Goal: Task Accomplishment & Management: Manage account settings

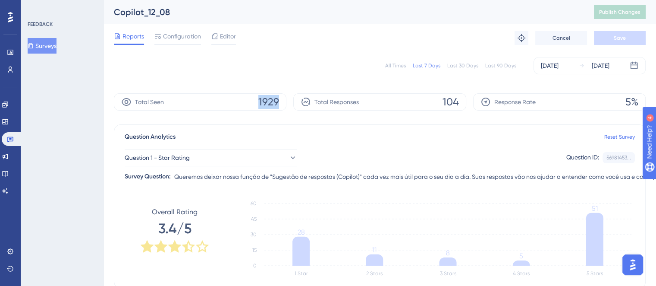
drag, startPoint x: 260, startPoint y: 100, endPoint x: 284, endPoint y: 101, distance: 24.6
click at [284, 101] on div "Total Seen 1929" at bounding box center [200, 101] width 173 height 17
drag, startPoint x: 438, startPoint y: 106, endPoint x: 460, endPoint y: 106, distance: 22.0
click at [460, 106] on div "Total Responses 104" at bounding box center [379, 101] width 173 height 17
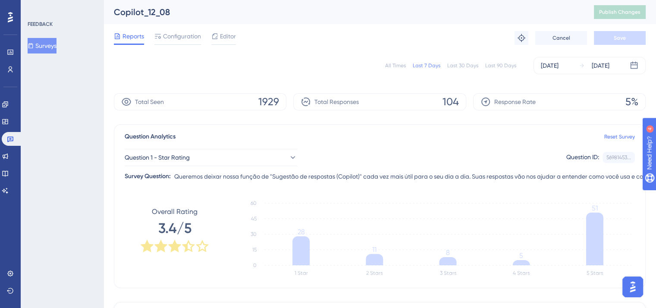
click at [175, 27] on div "Reports Configuration Editor Troubleshoot Cancel Save" at bounding box center [380, 38] width 532 height 28
click at [178, 35] on span "Configuration" at bounding box center [182, 36] width 38 height 10
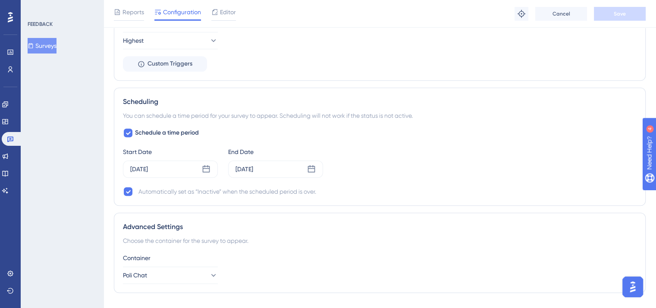
scroll to position [757, 0]
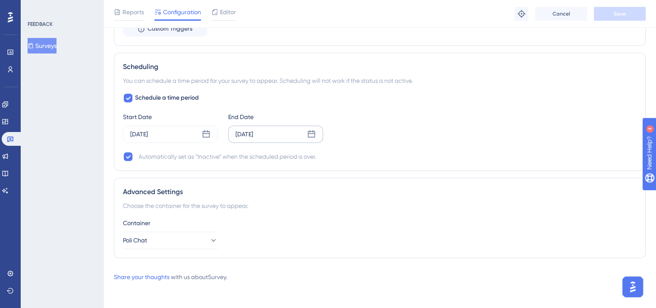
click at [272, 131] on div "[DATE]" at bounding box center [275, 134] width 95 height 17
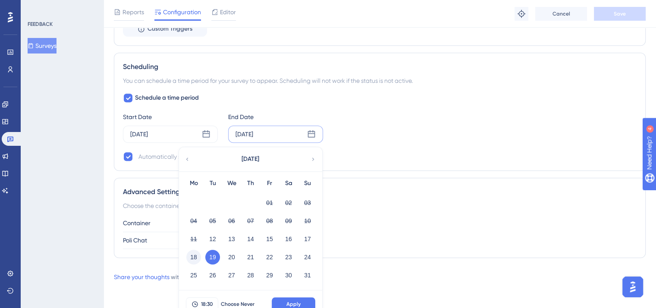
click at [194, 252] on button "18" at bounding box center [193, 257] width 15 height 15
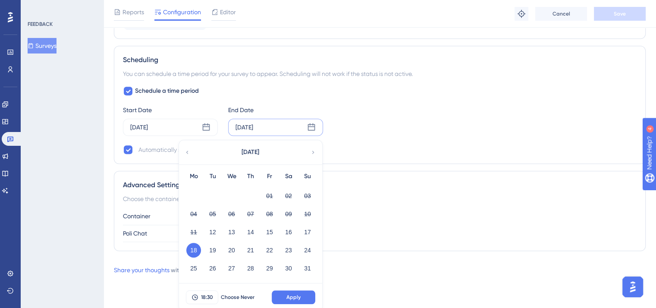
scroll to position [765, 0]
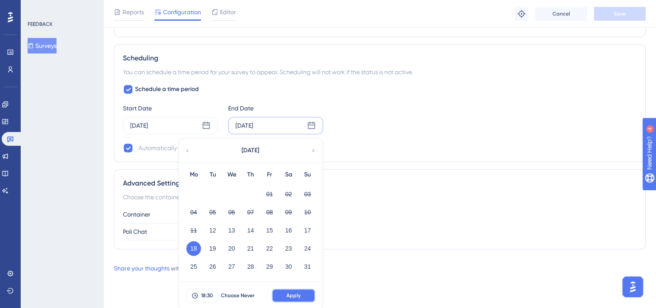
click at [296, 285] on span "Apply" at bounding box center [293, 295] width 14 height 7
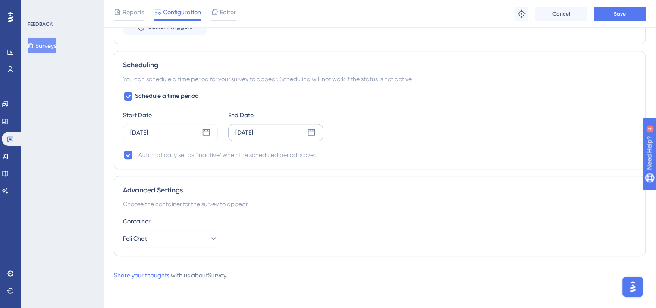
scroll to position [757, 0]
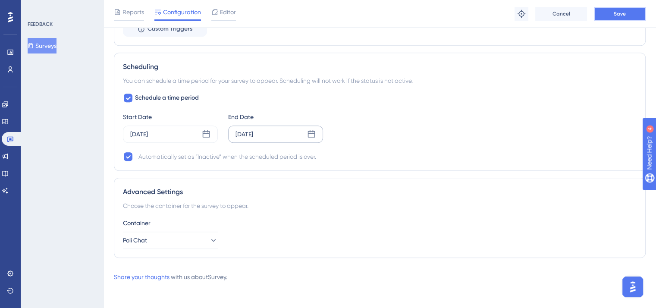
click at [613, 18] on button "Save" at bounding box center [620, 14] width 52 height 14
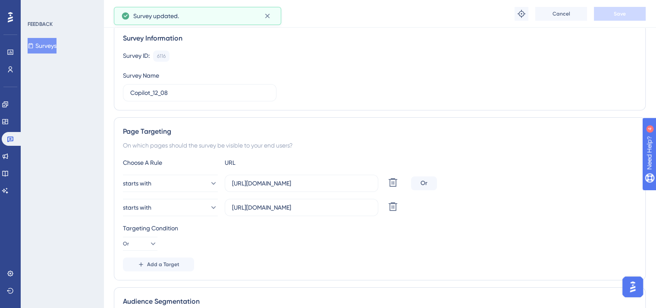
scroll to position [0, 0]
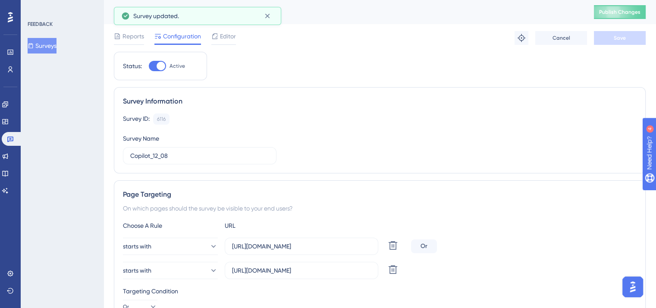
click at [624, 19] on div "Copilot_12_08 Publish Changes" at bounding box center [380, 12] width 553 height 24
click at [634, 9] on span "Publish Changes" at bounding box center [619, 12] width 41 height 7
